Goal: Information Seeking & Learning: Learn about a topic

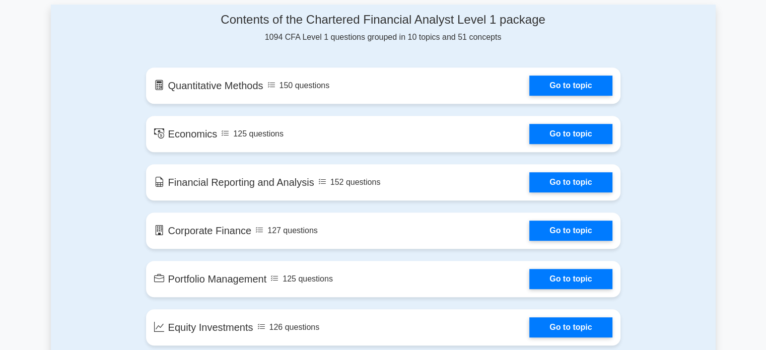
scroll to position [519, 0]
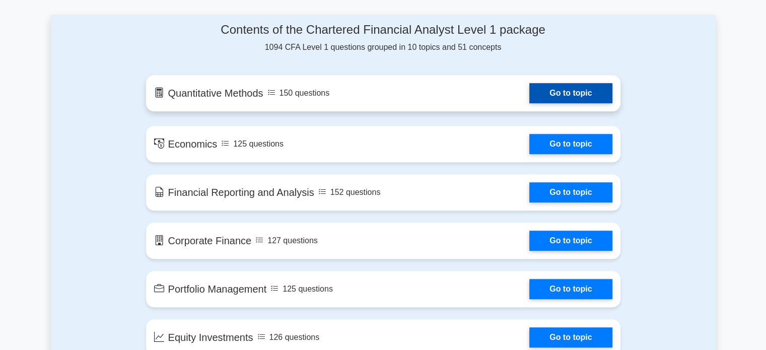
click at [592, 99] on link "Go to topic" at bounding box center [570, 93] width 83 height 20
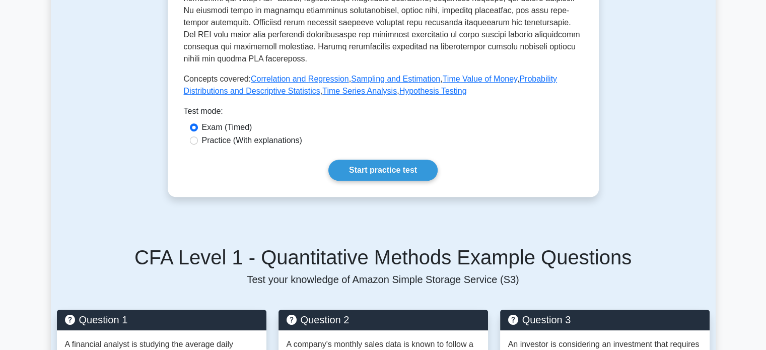
scroll to position [419, 0]
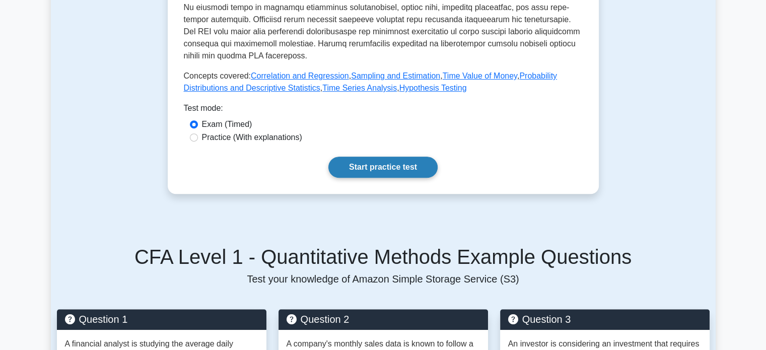
click at [406, 171] on link "Start practice test" at bounding box center [382, 167] width 109 height 21
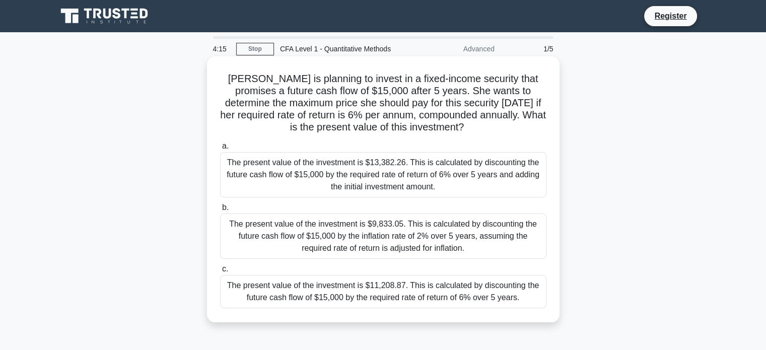
click at [364, 292] on div "The present value of the investment is $11,208.87. This is calculated by discou…" at bounding box center [383, 291] width 326 height 33
click at [220, 272] on input "c. The present value of the investment is $11,208.87. This is calculated by dis…" at bounding box center [220, 269] width 0 height 7
